Goal: Task Accomplishment & Management: Manage account settings

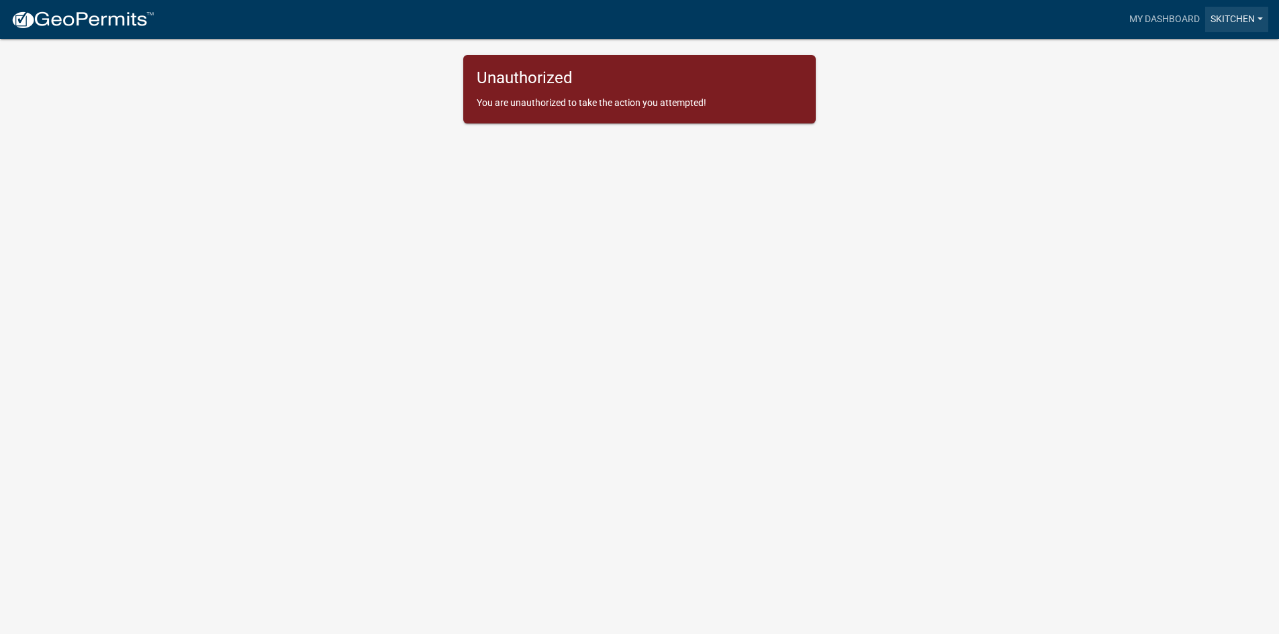
click at [1223, 19] on link "skitchen" at bounding box center [1236, 20] width 63 height 26
click at [1190, 132] on link "Logout" at bounding box center [1210, 131] width 115 height 32
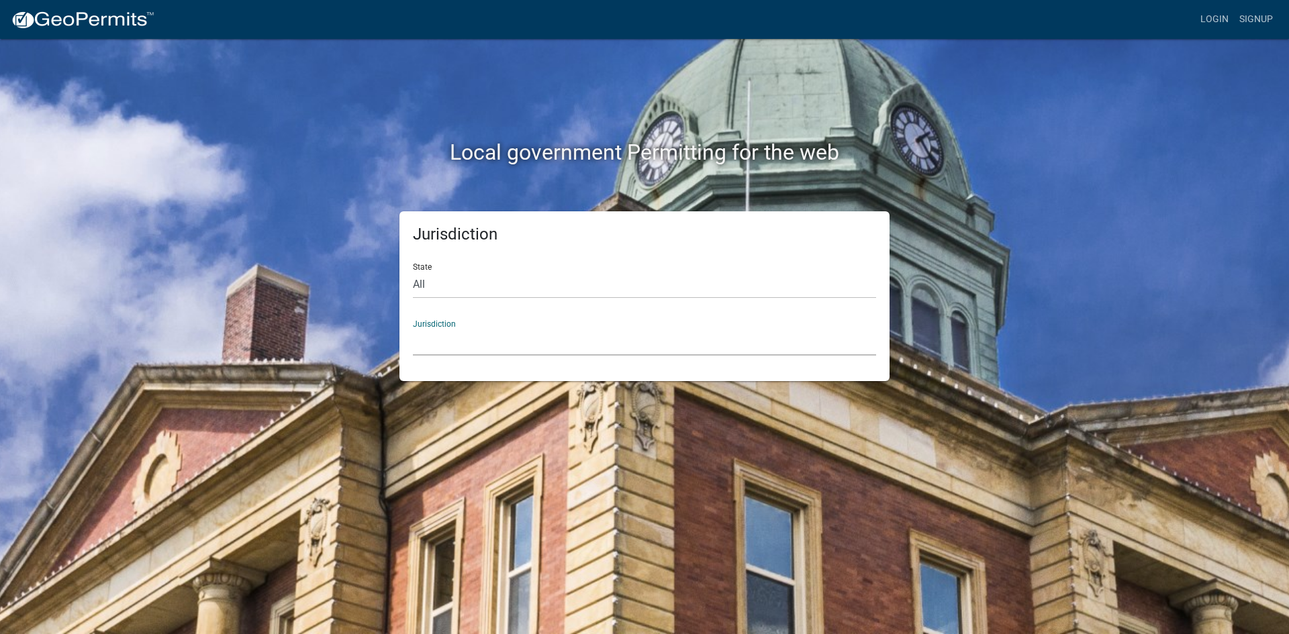
click at [515, 348] on select "[GEOGRAPHIC_DATA], [US_STATE] [GEOGRAPHIC_DATA], [US_STATE][PERSON_NAME][GEOGRA…" at bounding box center [644, 342] width 463 height 28
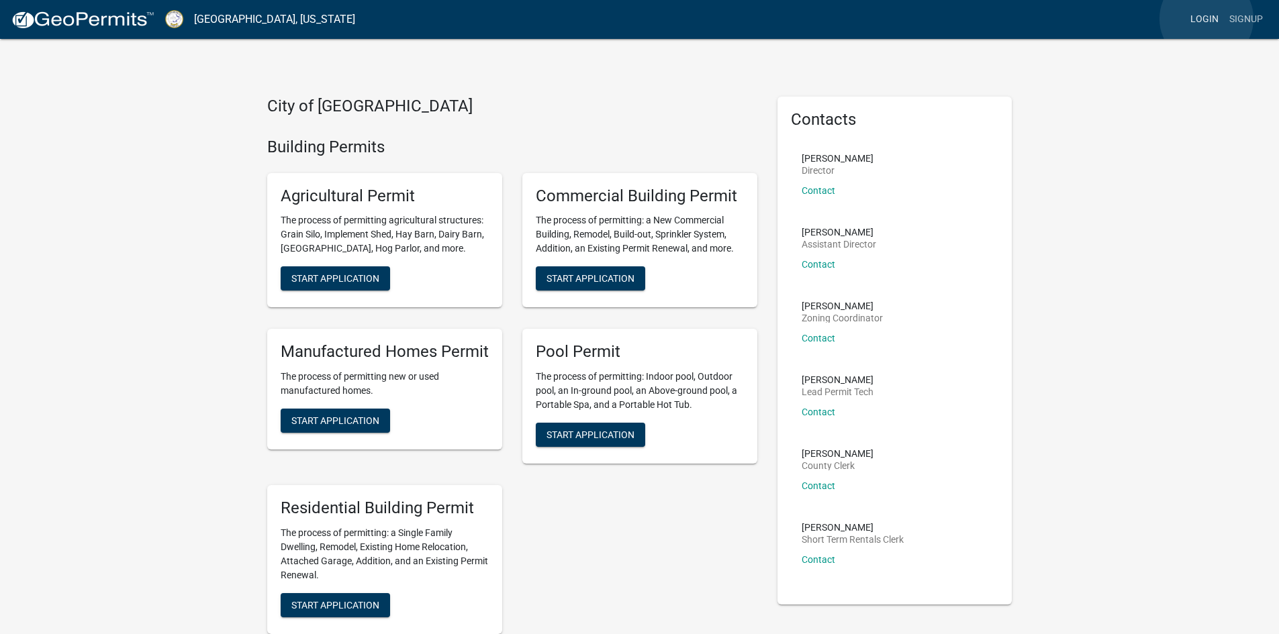
click at [1207, 19] on link "Login" at bounding box center [1204, 20] width 39 height 26
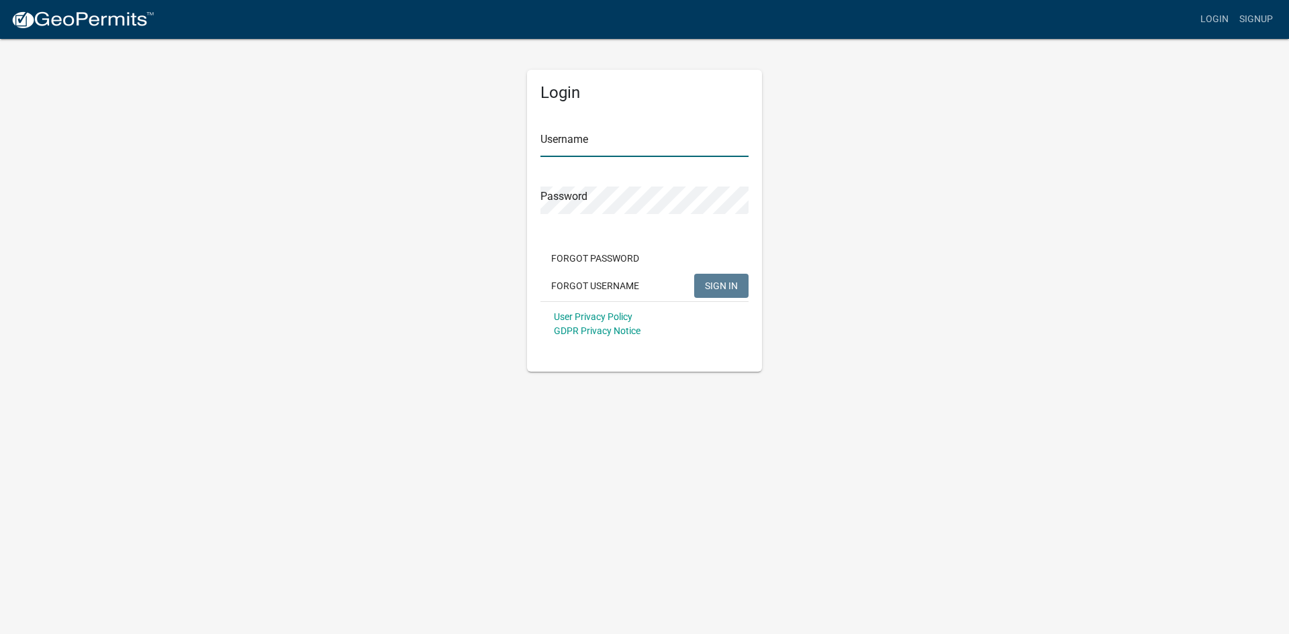
type input "Jstanford1"
click at [733, 286] on span "SIGN IN" at bounding box center [721, 285] width 33 height 11
